Goal: Task Accomplishment & Management: Use online tool/utility

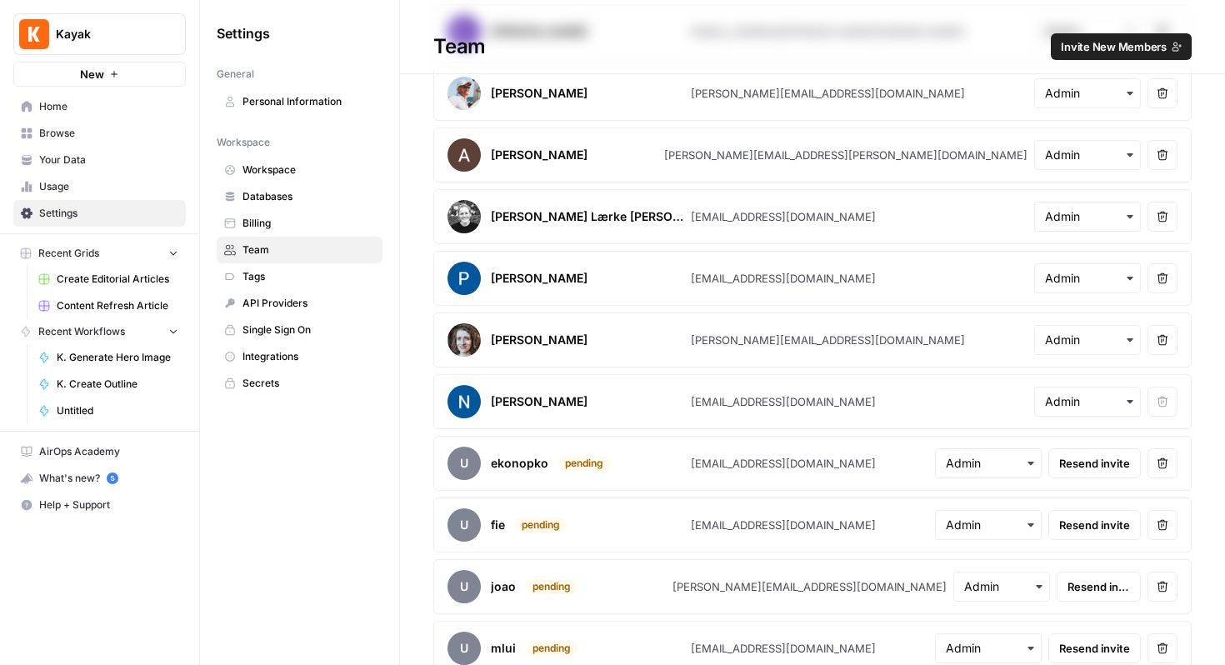
scroll to position [354, 0]
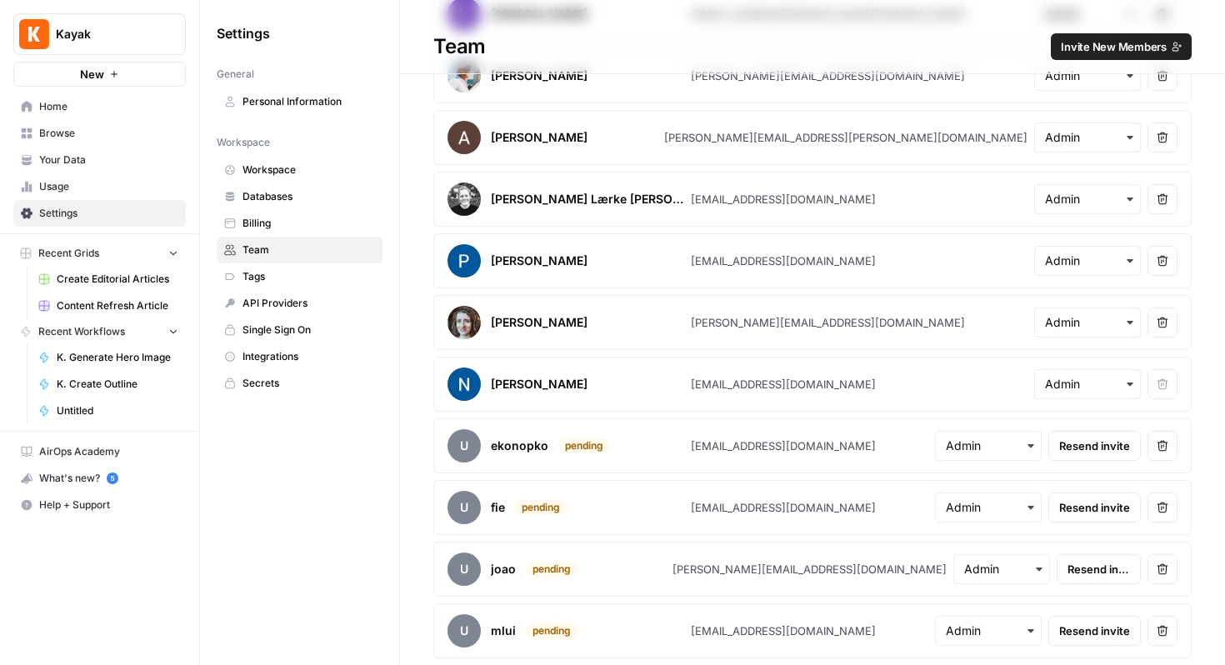
click at [139, 312] on span "Content Refresh Article" at bounding box center [118, 305] width 122 height 15
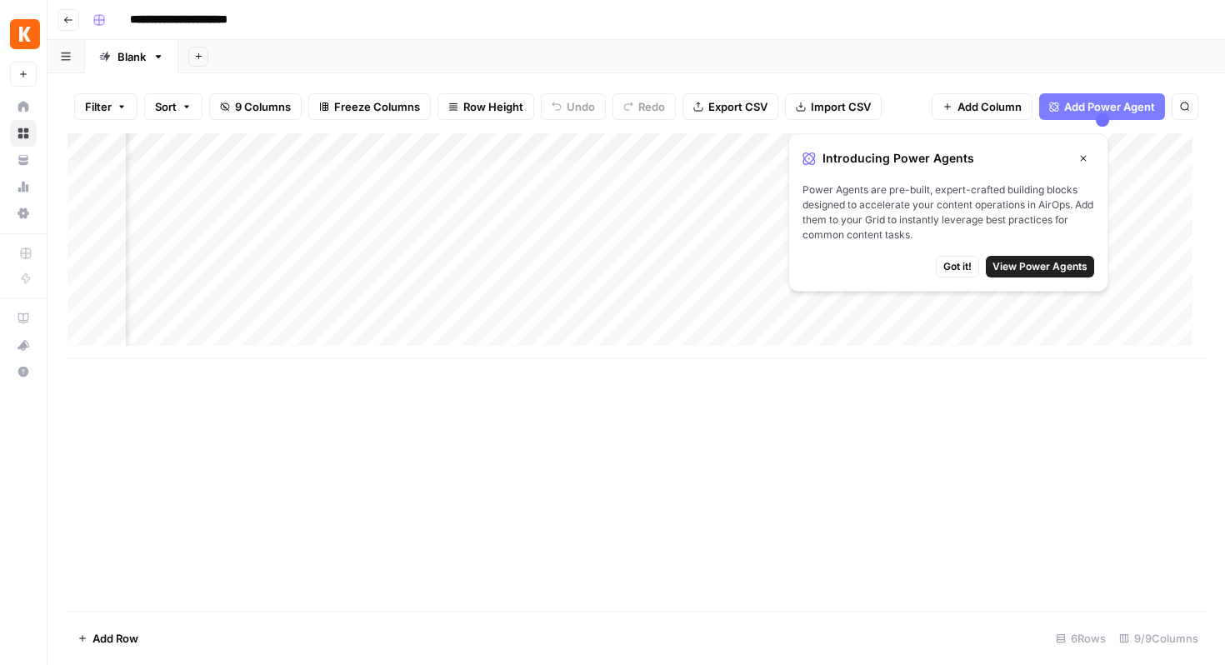
scroll to position [0, 391]
click at [1085, 164] on button "Close" at bounding box center [1084, 159] width 22 height 22
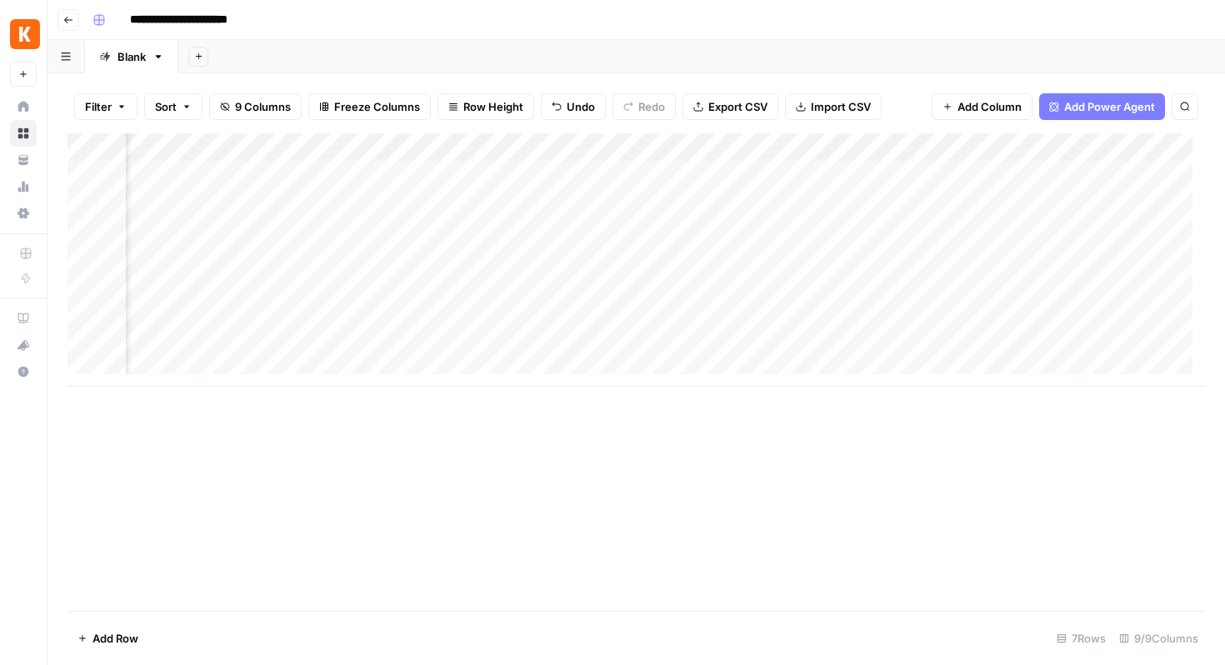
click at [833, 173] on div "Add Column" at bounding box center [637, 259] width 1138 height 253
click at [888, 176] on div "Add Column" at bounding box center [637, 259] width 1138 height 253
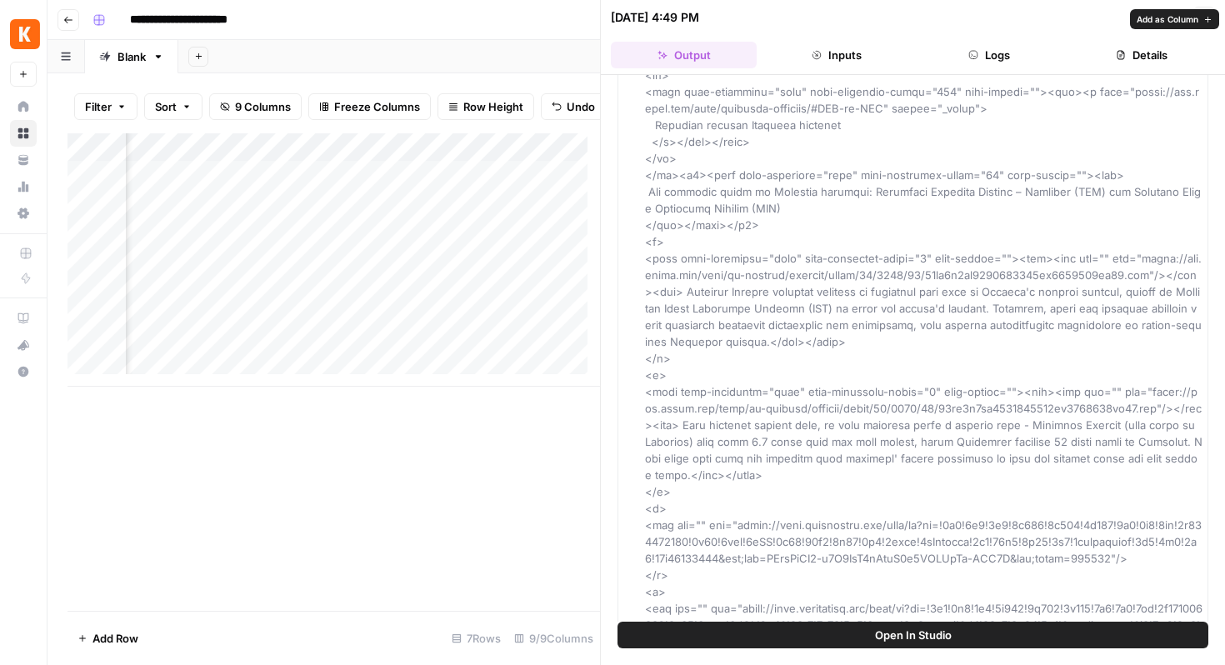
scroll to position [15833, 0]
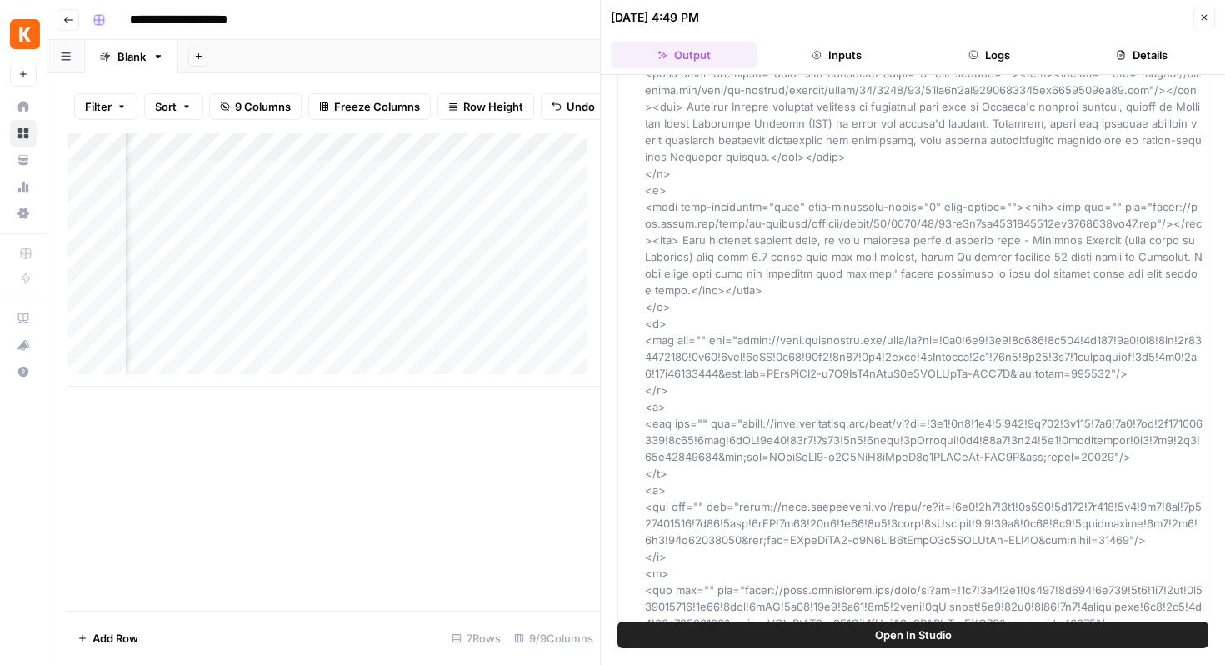
click at [831, 61] on button "Inputs" at bounding box center [836, 55] width 146 height 27
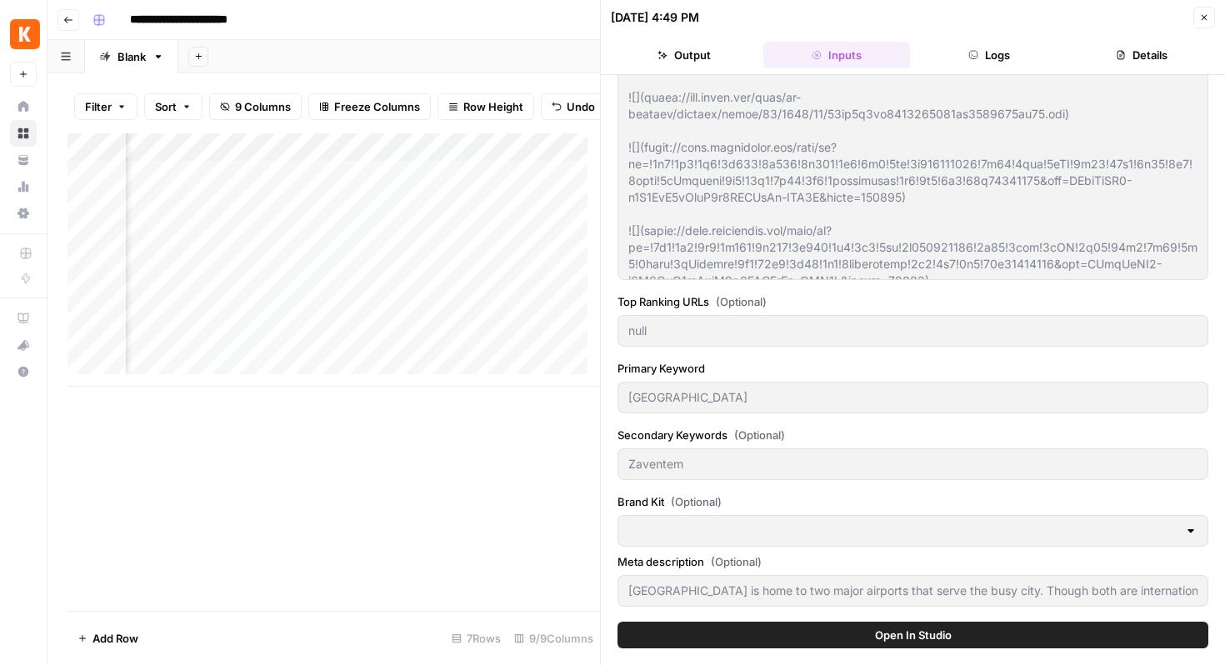
type input "KAYAK"
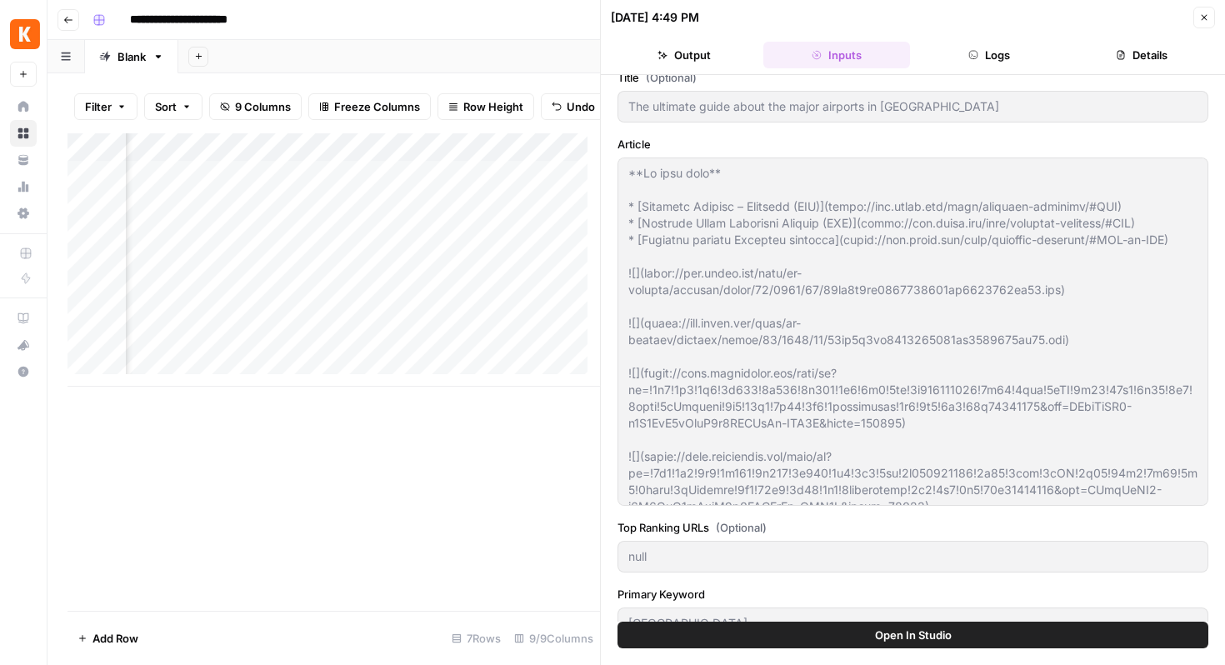
scroll to position [0, 0]
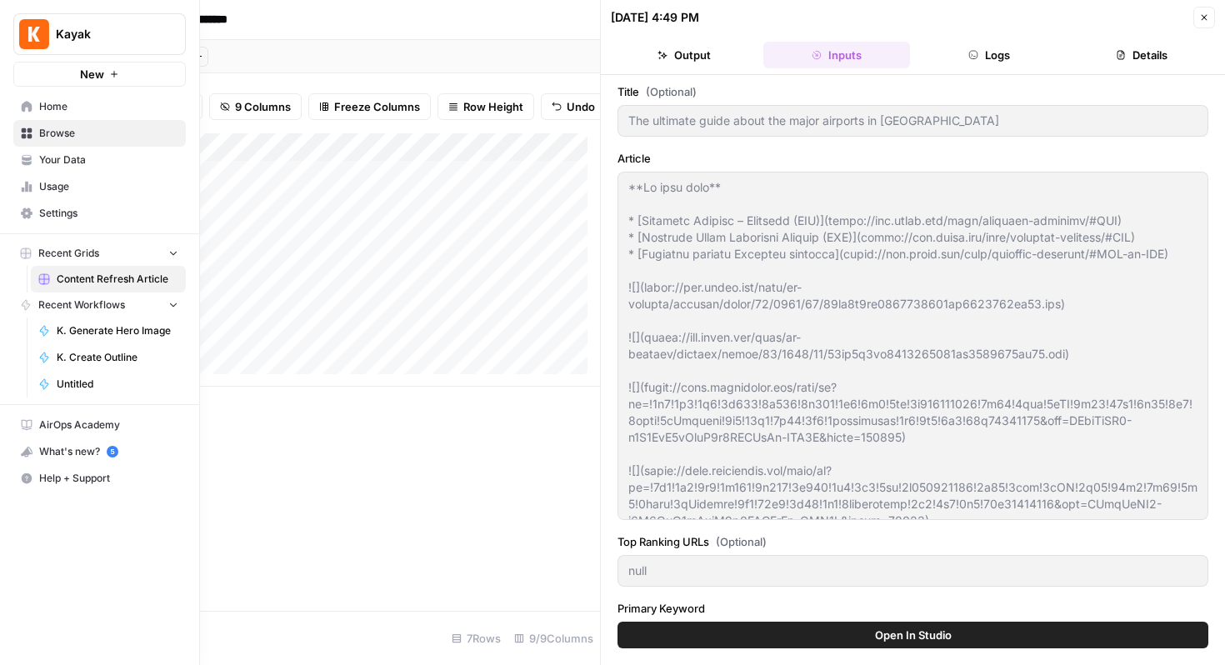
click at [19, 96] on link "Home" at bounding box center [99, 106] width 173 height 27
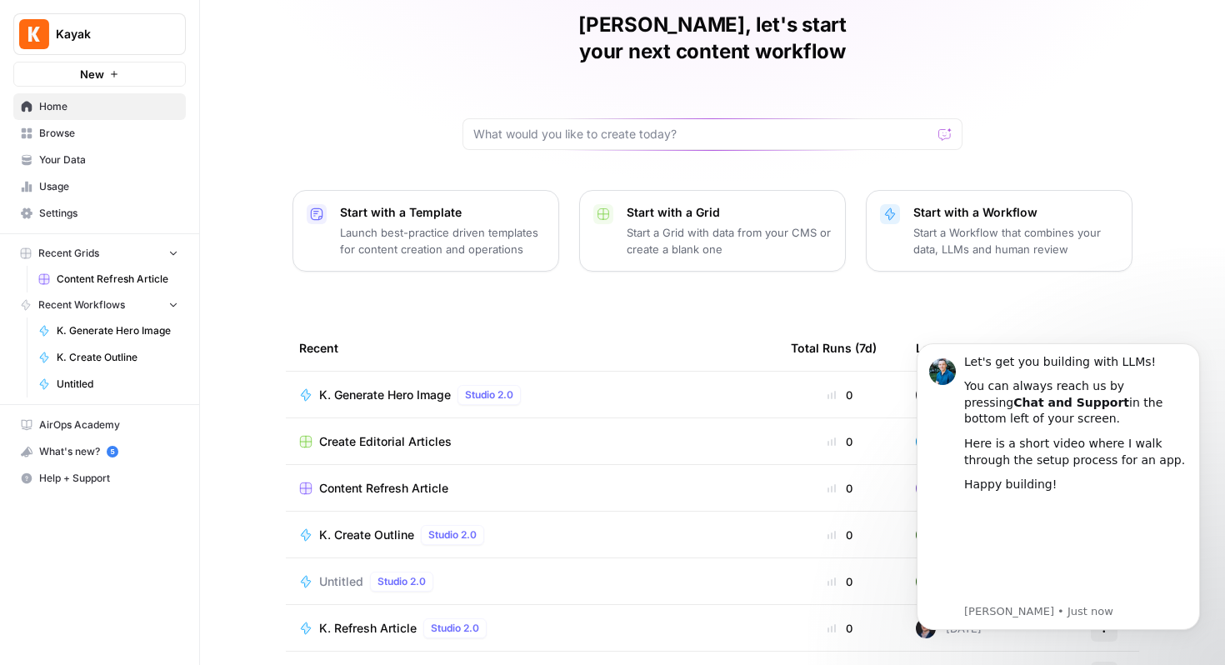
scroll to position [102, 0]
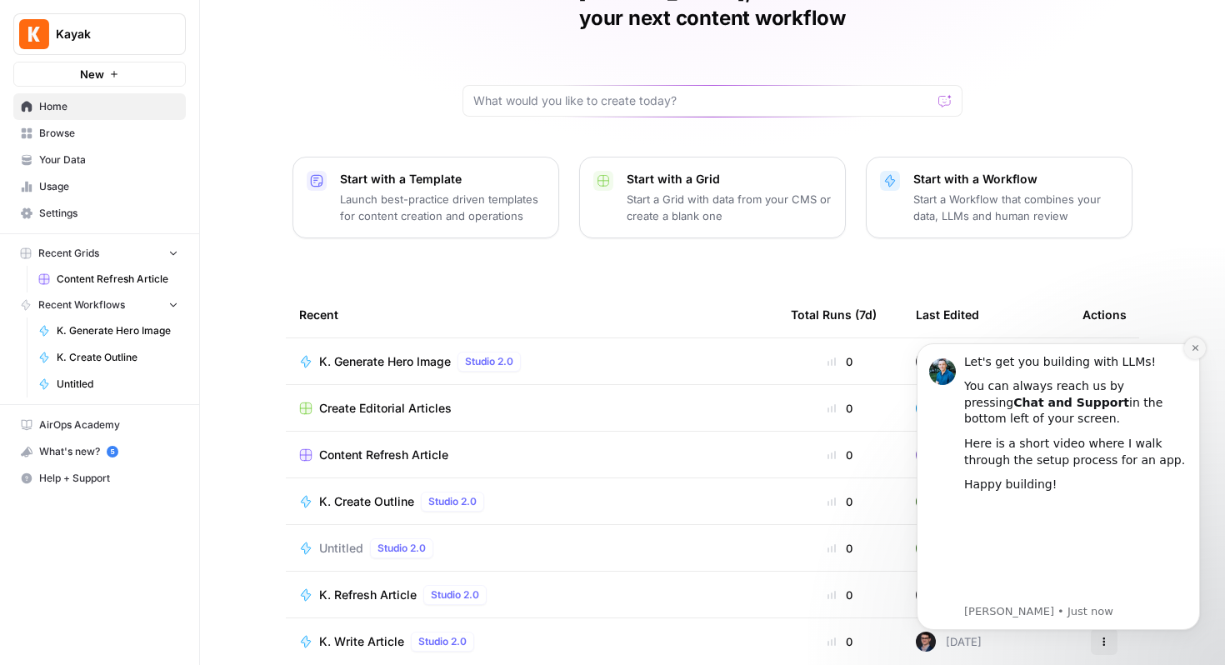
click at [1195, 350] on icon "Dismiss notification" at bounding box center [1195, 347] width 9 height 9
